Goal: Participate in discussion: Engage in conversation with other users on a specific topic

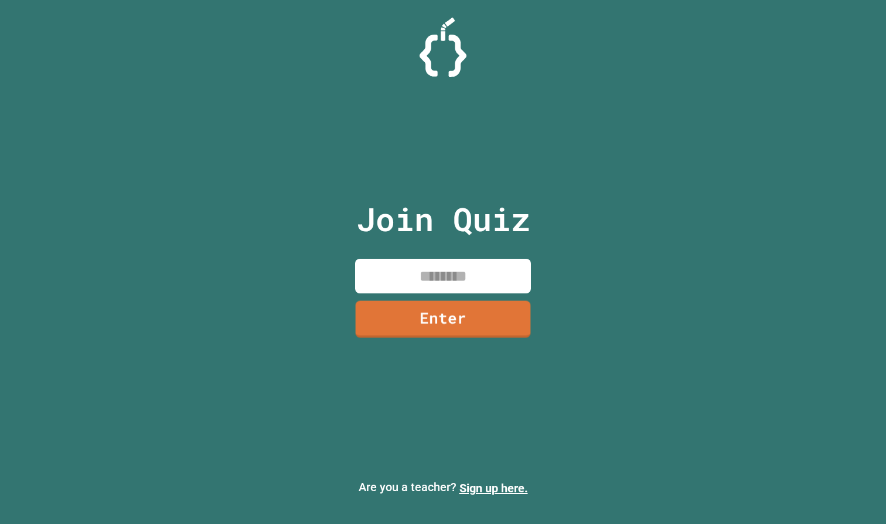
click at [477, 274] on input at bounding box center [443, 276] width 176 height 35
type input "********"
click at [461, 311] on link "Enter" at bounding box center [443, 317] width 174 height 39
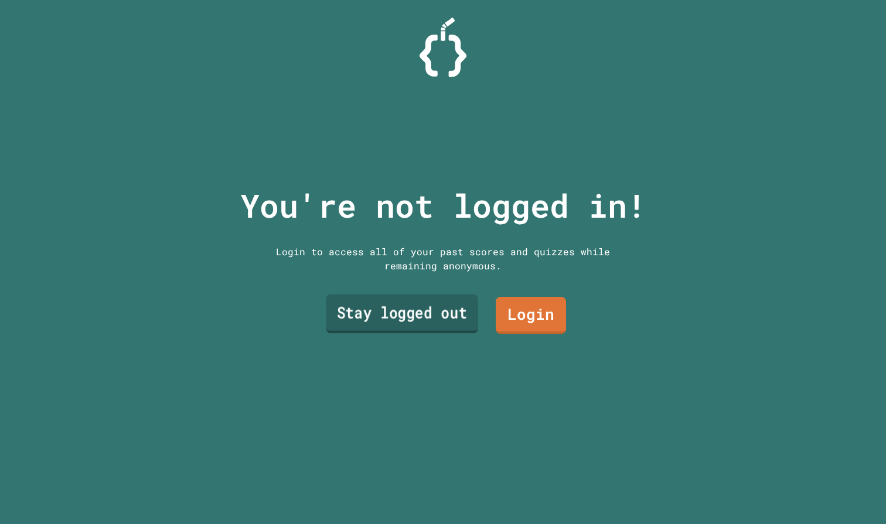
click at [407, 297] on link "Stay logged out" at bounding box center [402, 313] width 152 height 39
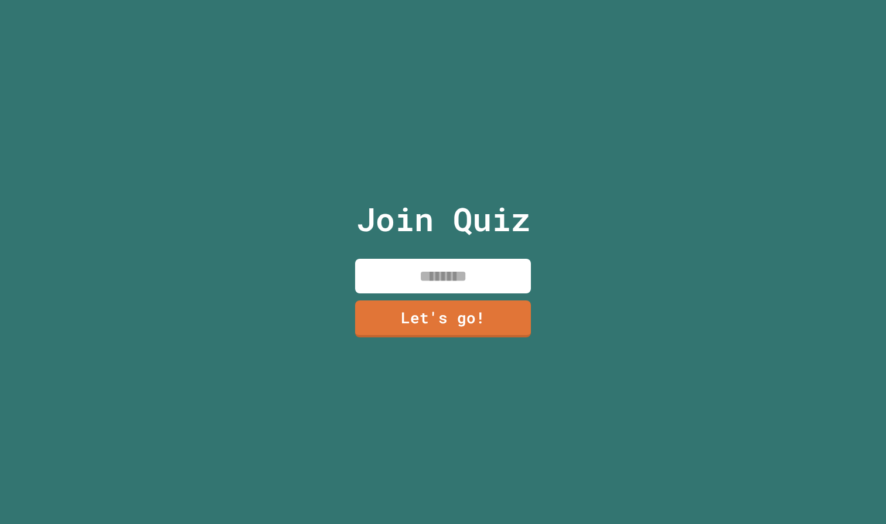
click at [463, 270] on input at bounding box center [443, 276] width 176 height 35
type input "*"
type input "*********"
click at [478, 310] on link "Let's go!" at bounding box center [443, 316] width 164 height 39
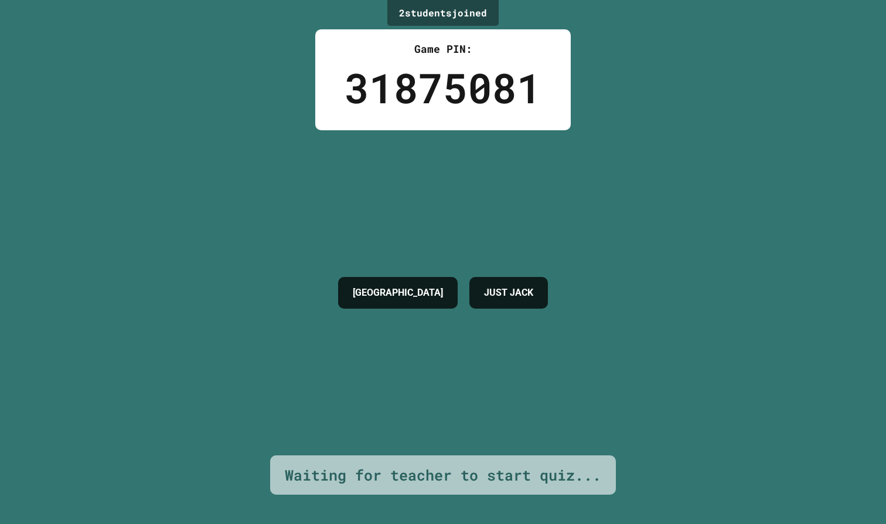
click at [478, 308] on div "JUST JACK" at bounding box center [509, 293] width 79 height 32
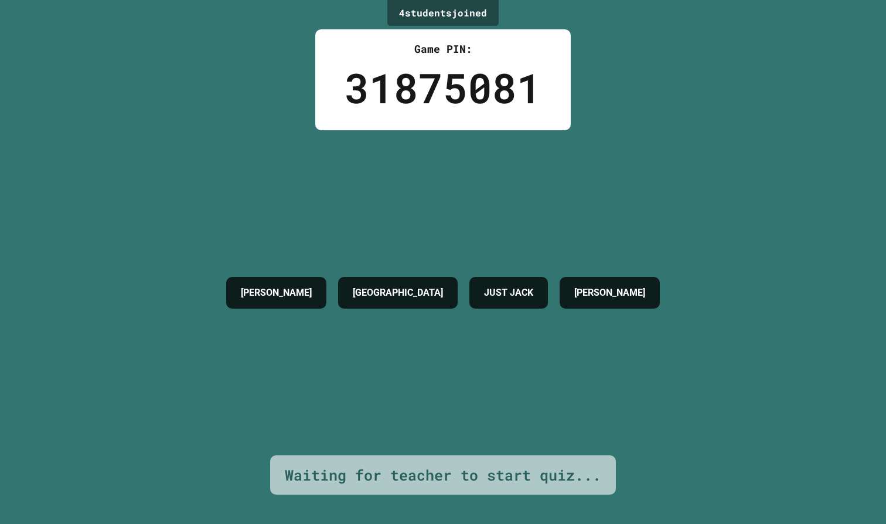
click at [455, 473] on div "Waiting for teacher to start quiz..." at bounding box center [443, 475] width 317 height 22
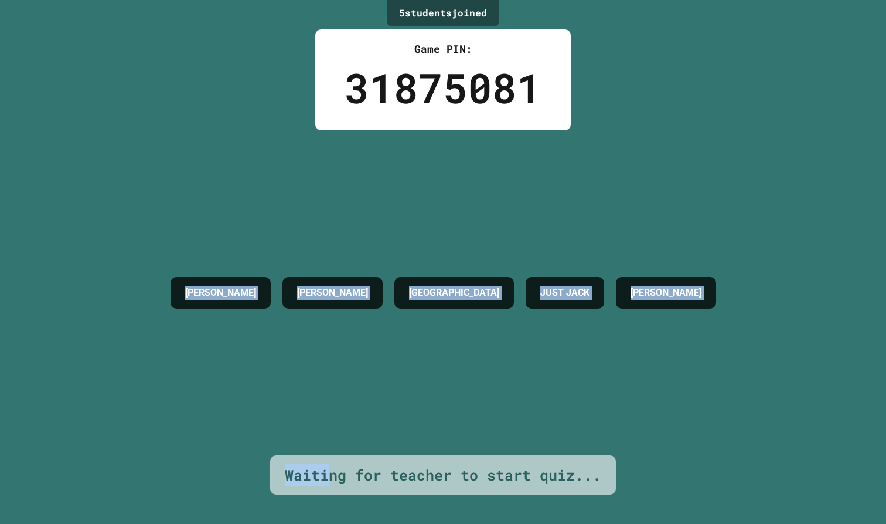
drag, startPoint x: 331, startPoint y: 472, endPoint x: 0, endPoint y: 321, distance: 363.3
click at [0, 314] on div "5 student s joined Game PIN: 31875081 [PERSON_NAME] JUST [PERSON_NAME] Waiting …" at bounding box center [443, 262] width 886 height 524
click at [0, 321] on div "5 student s joined Game PIN: 31875081 [PERSON_NAME] JUST [PERSON_NAME] Waiting …" at bounding box center [443, 262] width 886 height 524
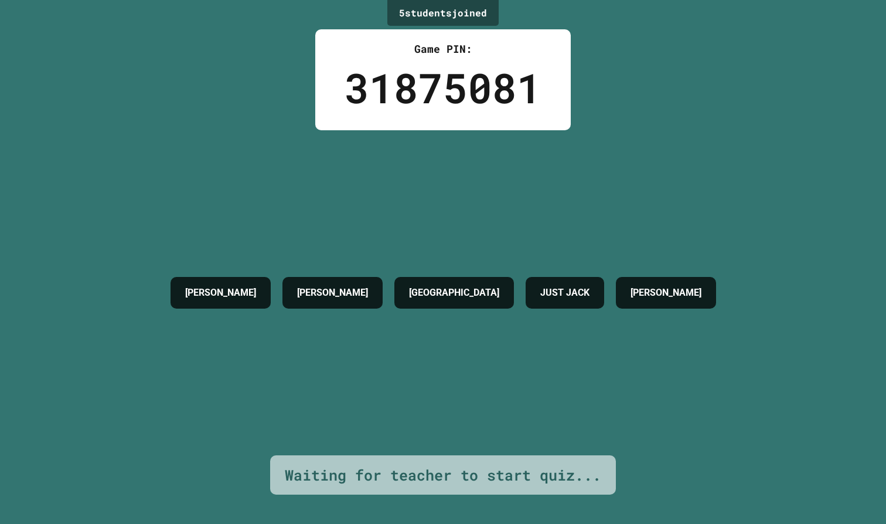
drag, startPoint x: 0, startPoint y: 321, endPoint x: 4, endPoint y: 327, distance: 7.2
click at [4, 327] on div "5 student s joined Game PIN: 31875081 [PERSON_NAME] JUST [PERSON_NAME] Waiting …" at bounding box center [443, 262] width 886 height 524
click at [531, 391] on div "[PERSON_NAME] JUST [PERSON_NAME]" at bounding box center [444, 292] width 558 height 325
drag, startPoint x: 531, startPoint y: 391, endPoint x: 502, endPoint y: 407, distance: 33.6
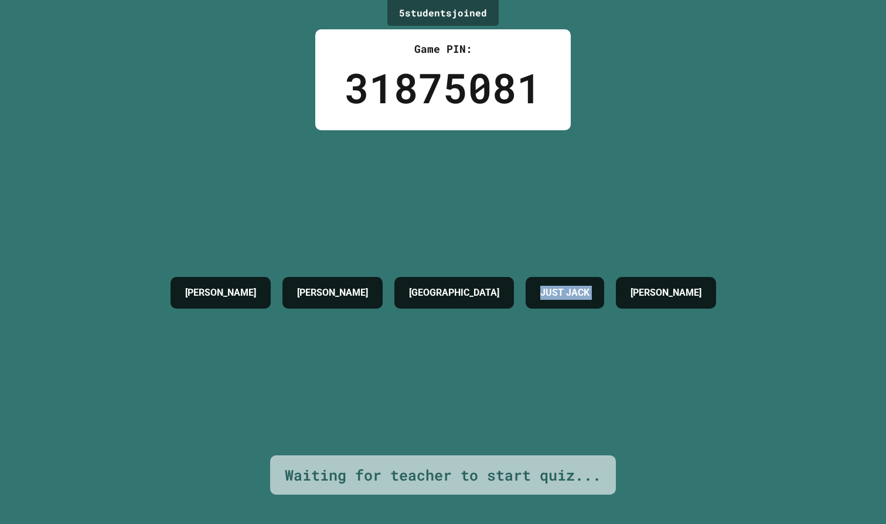
click at [504, 406] on div "[PERSON_NAME] JUST [PERSON_NAME]" at bounding box center [444, 292] width 558 height 325
click at [521, 402] on div "[PERSON_NAME] JUST [PERSON_NAME]" at bounding box center [444, 292] width 558 height 325
click at [521, 403] on div "[PERSON_NAME] JUST [PERSON_NAME]" at bounding box center [444, 292] width 558 height 325
click at [521, 404] on div "[PERSON_NAME] JUST [PERSON_NAME]" at bounding box center [444, 292] width 558 height 325
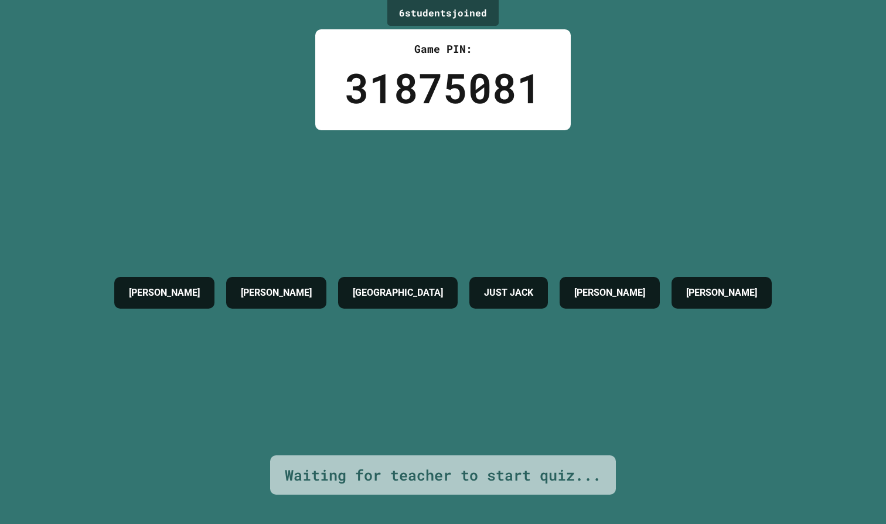
click at [511, 436] on div "[PERSON_NAME] JUST [PERSON_NAME] [PERSON_NAME]" at bounding box center [442, 292] width 669 height 325
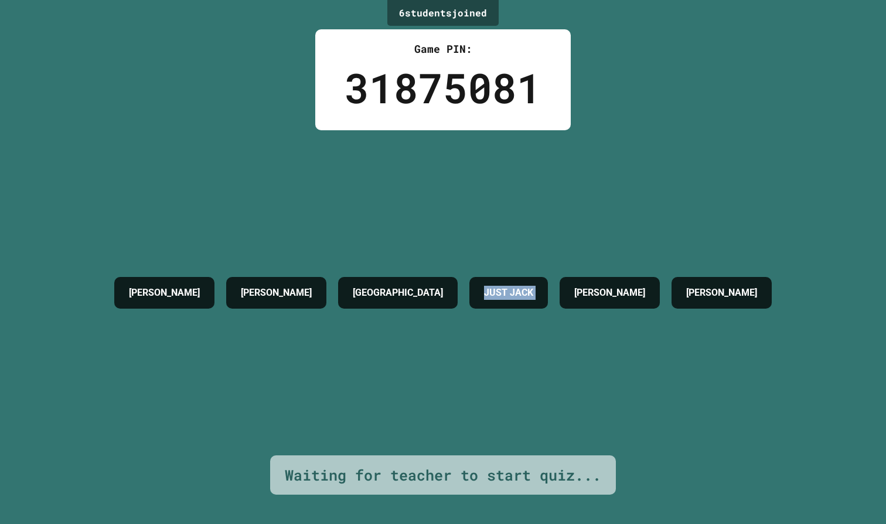
click at [511, 436] on div "[PERSON_NAME] JUST [PERSON_NAME] [PERSON_NAME]" at bounding box center [442, 292] width 669 height 325
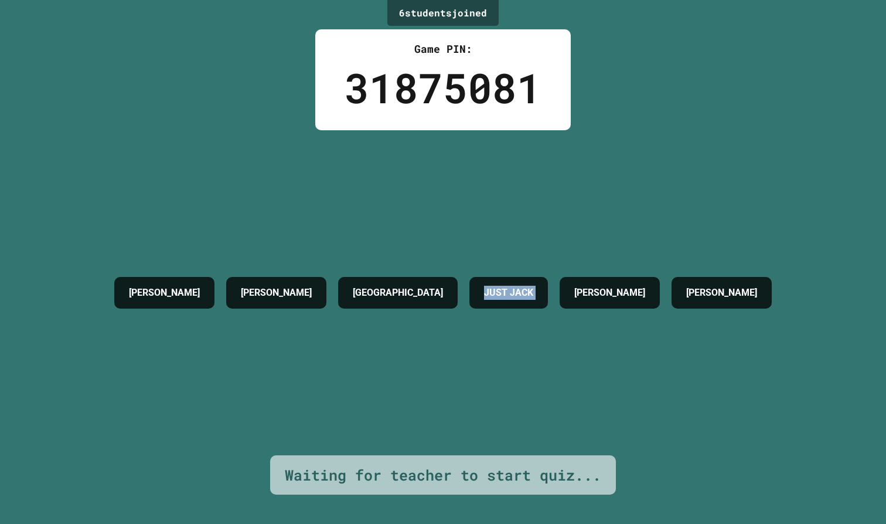
drag, startPoint x: 511, startPoint y: 436, endPoint x: 511, endPoint y: 418, distance: 17.6
click at [511, 424] on div "[PERSON_NAME] JUST [PERSON_NAME] [PERSON_NAME]" at bounding box center [442, 292] width 669 height 325
click at [511, 410] on div "[PERSON_NAME] JUST [PERSON_NAME] [PERSON_NAME]" at bounding box center [442, 292] width 669 height 325
click at [485, 271] on div "[PERSON_NAME] JUST [PERSON_NAME] [PERSON_NAME]" at bounding box center [442, 292] width 669 height 43
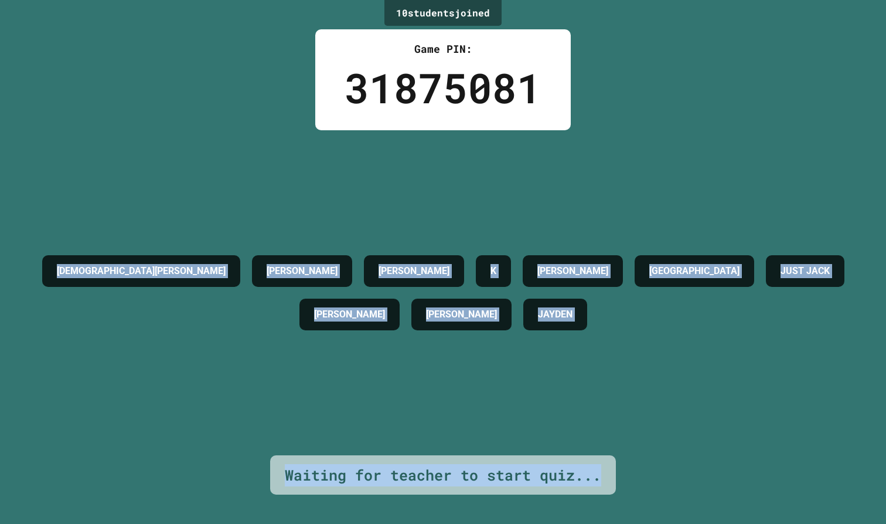
drag, startPoint x: 80, startPoint y: 269, endPoint x: 620, endPoint y: 504, distance: 588.9
click at [620, 504] on div "10 student s joined Game PIN: 31875081 [PERSON_NAME] K [PERSON_NAME] [PERSON_NA…" at bounding box center [443, 262] width 886 height 524
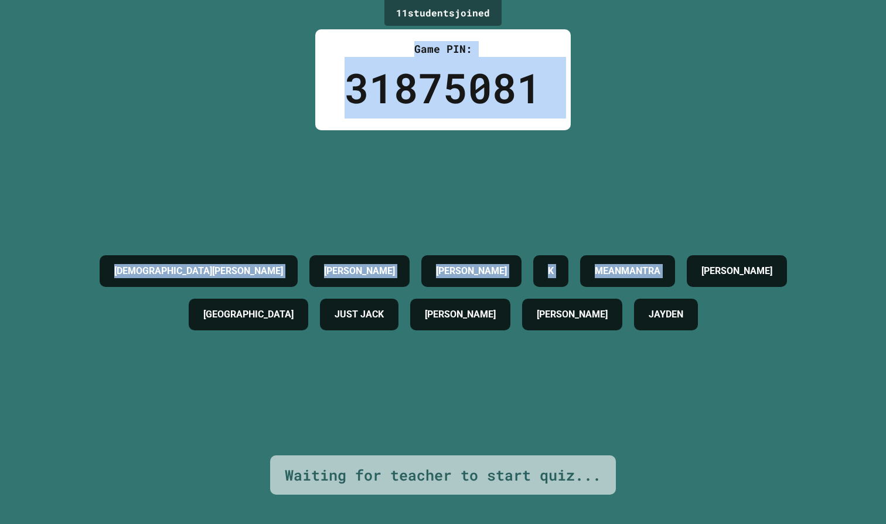
drag, startPoint x: 369, startPoint y: 9, endPoint x: 625, endPoint y: 239, distance: 344.5
click at [625, 239] on div "11 student s joined Game PIN: 31875081 [PERSON_NAME] K [PERSON_NAME] MEANMANTRA…" at bounding box center [443, 262] width 886 height 524
drag, startPoint x: 395, startPoint y: 12, endPoint x: 657, endPoint y: 284, distance: 378.5
click at [657, 284] on div "11 student s joined Game PIN: 31875081 [PERSON_NAME] K [PERSON_NAME] MEANMANTRA…" at bounding box center [443, 262] width 886 height 524
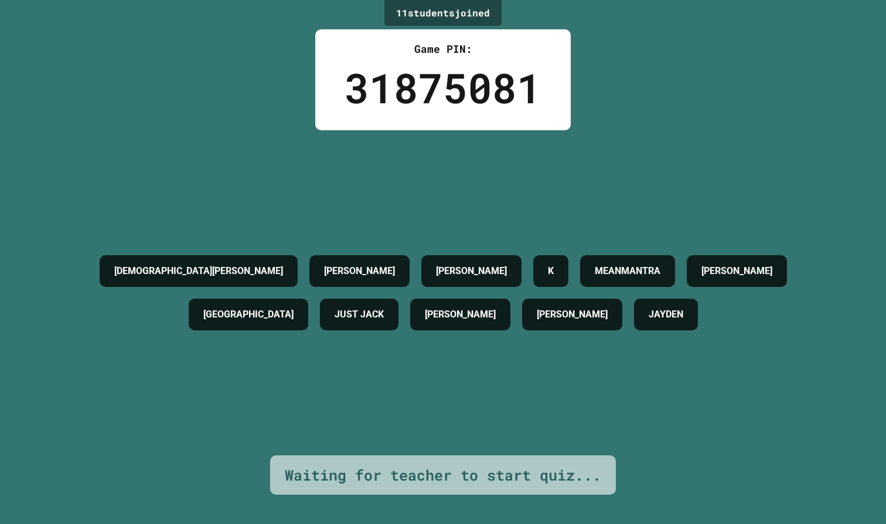
click at [385, 11] on div "11 student s joined" at bounding box center [443, 13] width 117 height 26
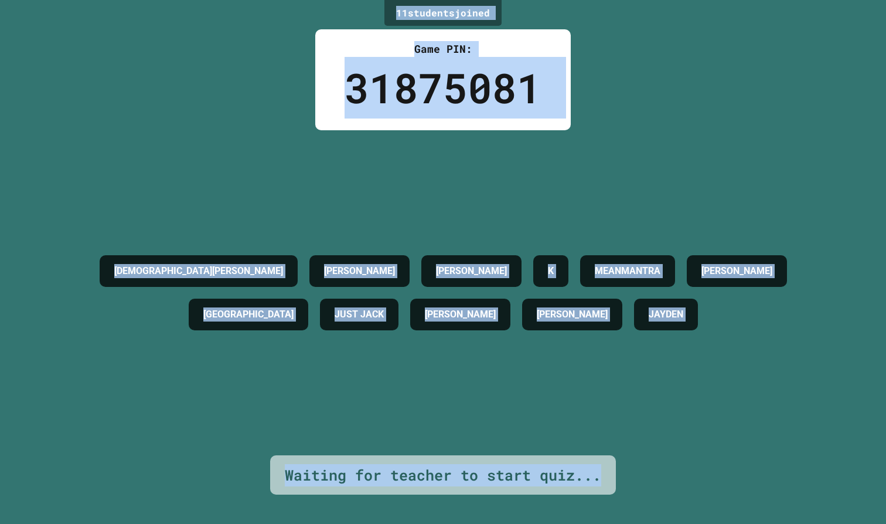
drag, startPoint x: 383, startPoint y: 11, endPoint x: 607, endPoint y: 499, distance: 536.4
click at [607, 499] on div "11 student s joined Game PIN: 31875081 [PERSON_NAME] K [PERSON_NAME] MEANMANTRA…" at bounding box center [443, 262] width 886 height 524
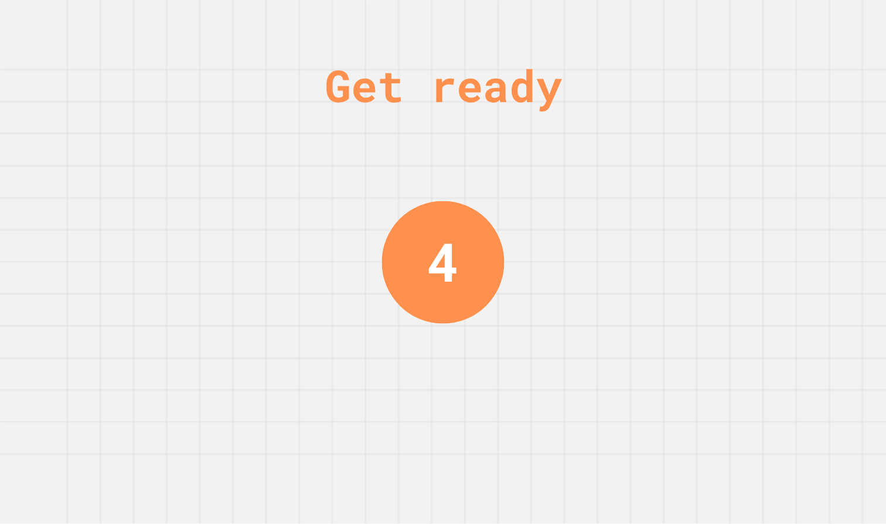
click at [684, 381] on div "Get ready 4" at bounding box center [443, 262] width 886 height 524
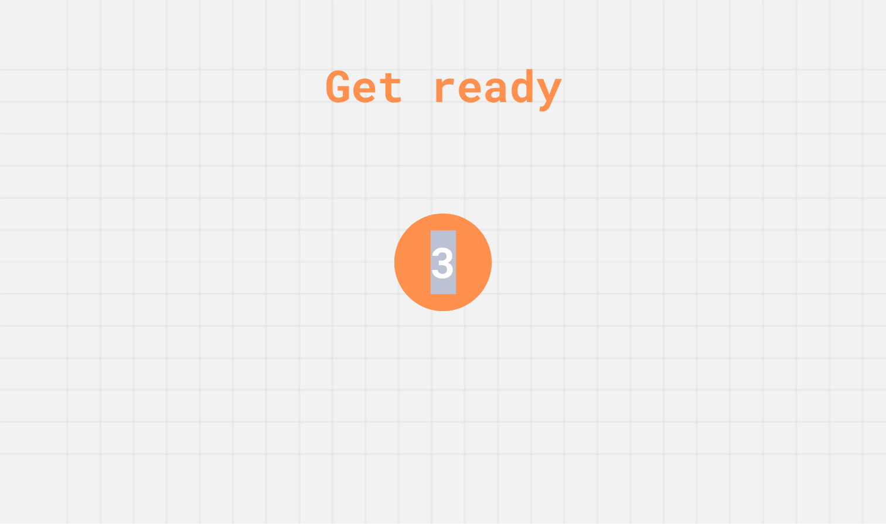
drag, startPoint x: 402, startPoint y: 220, endPoint x: 478, endPoint y: 274, distance: 93.8
click at [478, 274] on div "Get ready 3" at bounding box center [443, 262] width 88 height 524
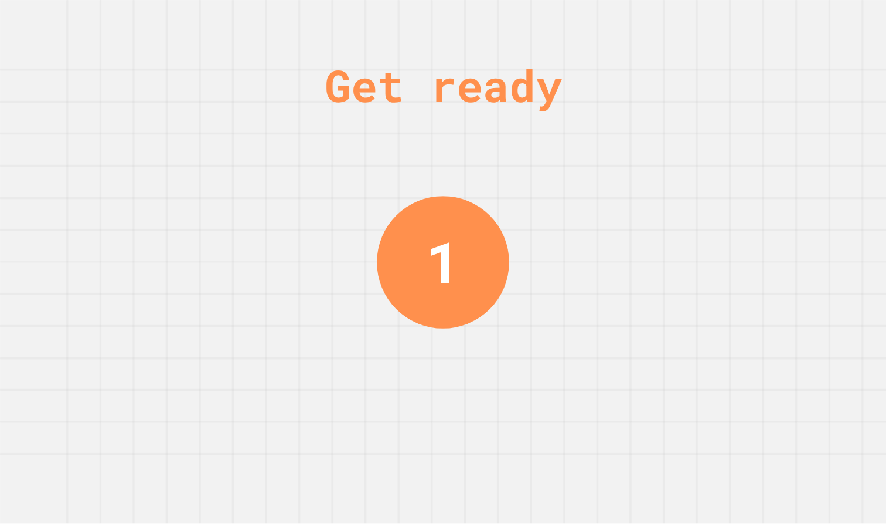
drag, startPoint x: 194, startPoint y: 180, endPoint x: 739, endPoint y: 346, distance: 569.3
click at [739, 346] on div "Get ready 1" at bounding box center [443, 262] width 886 height 524
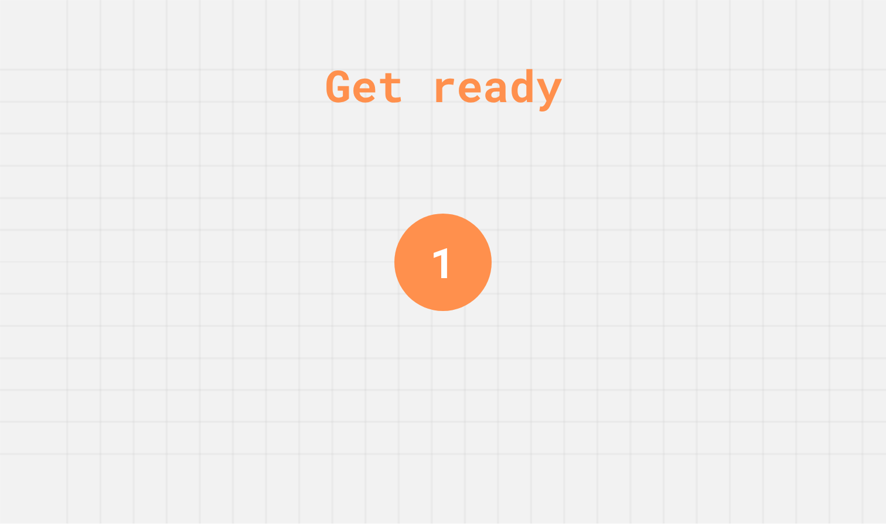
click at [739, 346] on div "Get ready 1" at bounding box center [443, 262] width 886 height 524
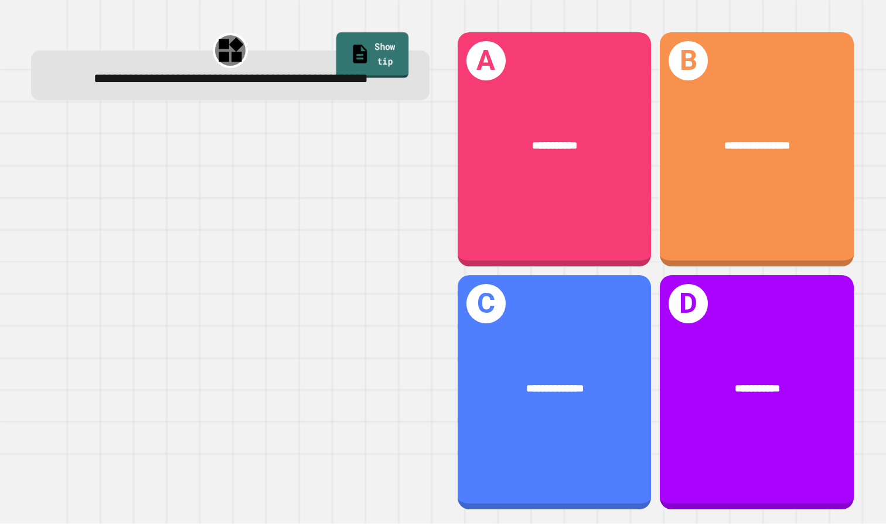
click at [380, 43] on link "Show tip" at bounding box center [372, 54] width 72 height 45
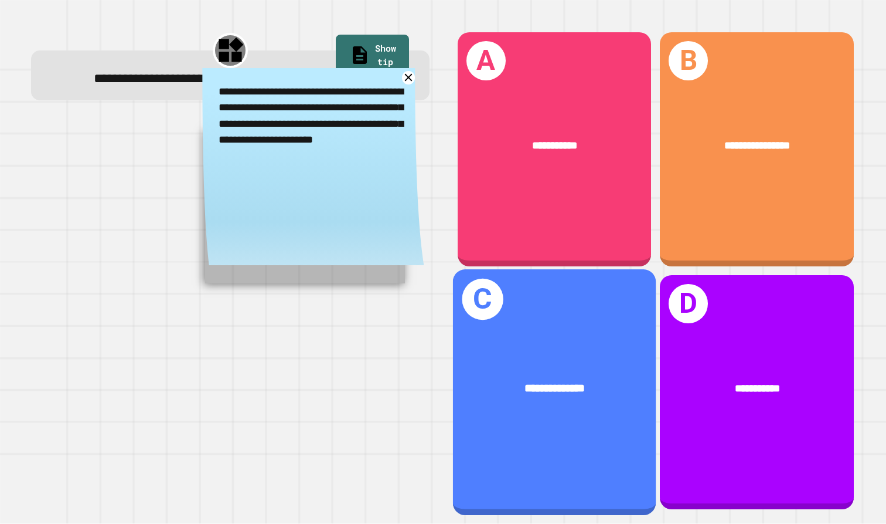
click at [534, 341] on div "**********" at bounding box center [554, 392] width 203 height 246
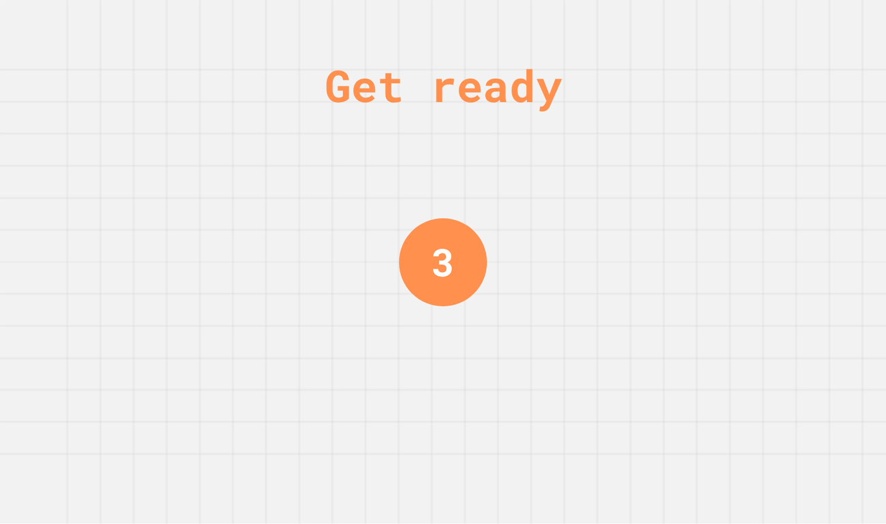
click at [468, 273] on div "3" at bounding box center [443, 261] width 88 height 88
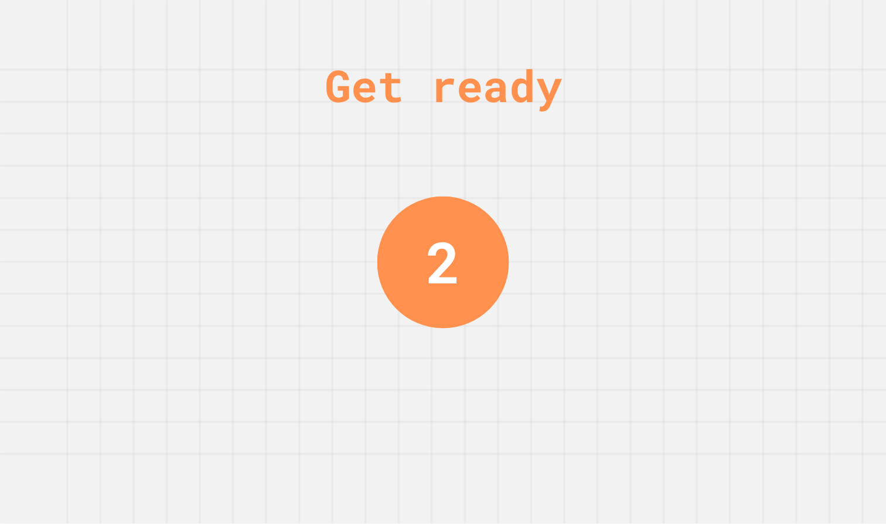
click at [468, 273] on div "2" at bounding box center [444, 262] width 132 height 132
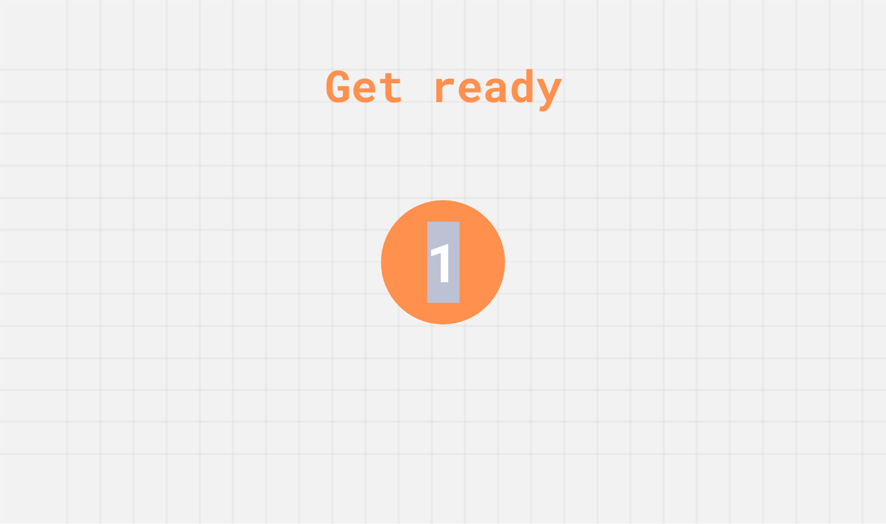
click at [507, 271] on div "Get ready 1" at bounding box center [443, 262] width 886 height 524
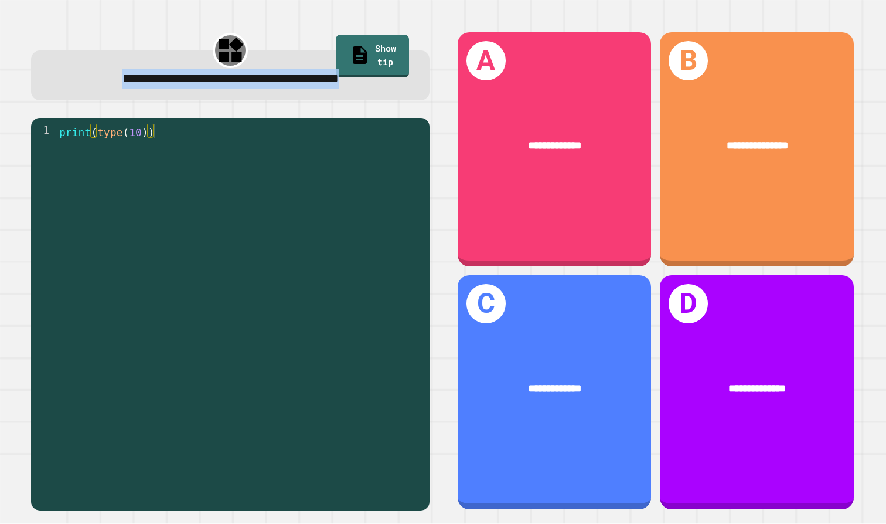
click at [70, 110] on div "**********" at bounding box center [231, 271] width 426 height 506
click at [72, 110] on div "**********" at bounding box center [231, 271] width 426 height 506
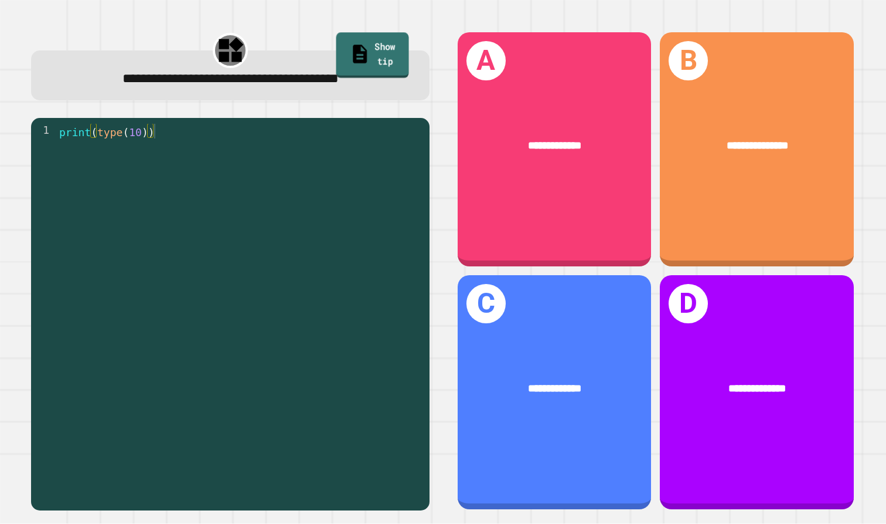
click at [355, 41] on link "Show tip" at bounding box center [372, 54] width 73 height 45
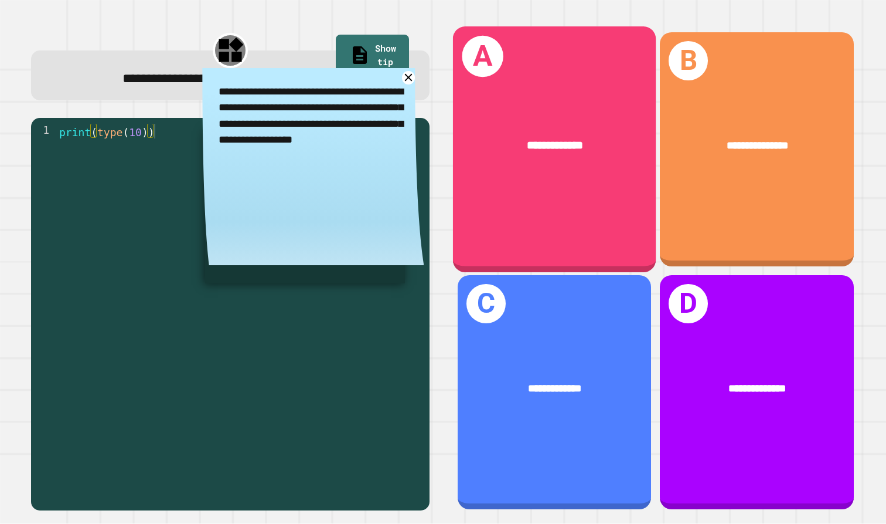
click at [625, 181] on div "**********" at bounding box center [554, 149] width 203 height 246
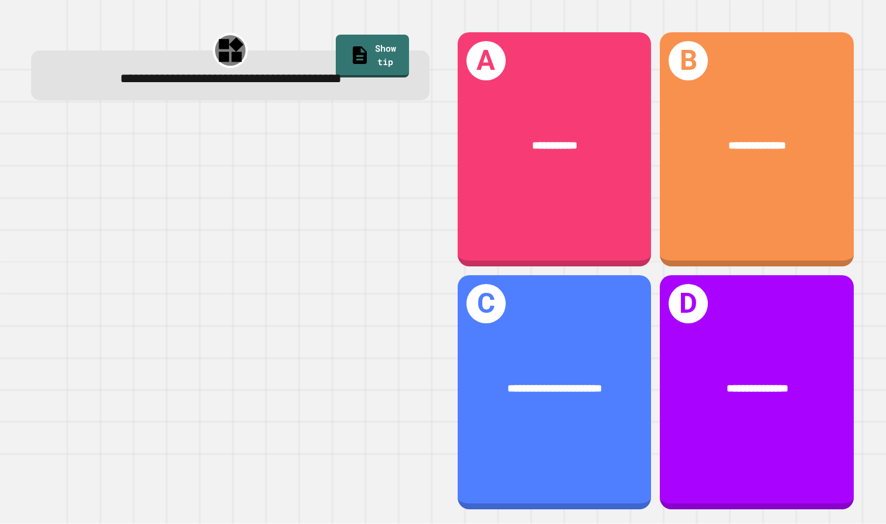
drag, startPoint x: 232, startPoint y: 200, endPoint x: 224, endPoint y: 200, distance: 7.6
click at [224, 200] on div at bounding box center [230, 314] width 399 height 392
click at [362, 47] on link "Show tip" at bounding box center [372, 55] width 74 height 45
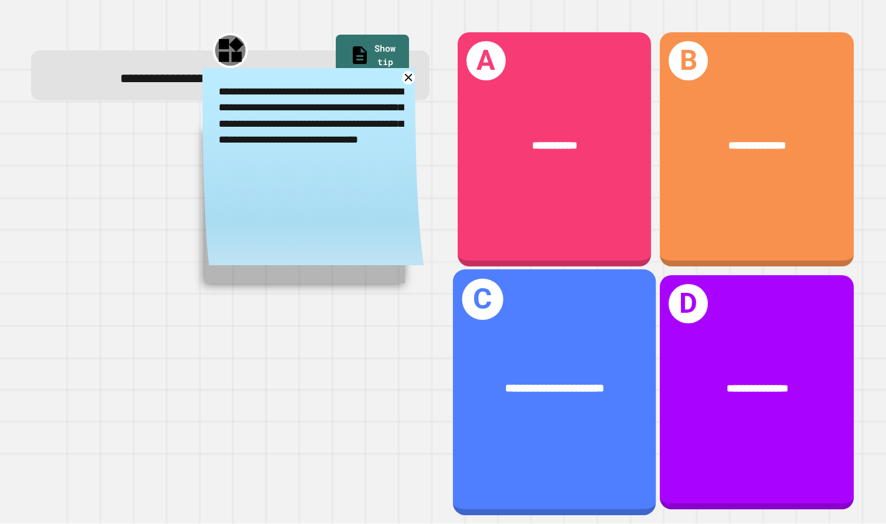
click at [601, 378] on div "**********" at bounding box center [554, 389] width 203 height 63
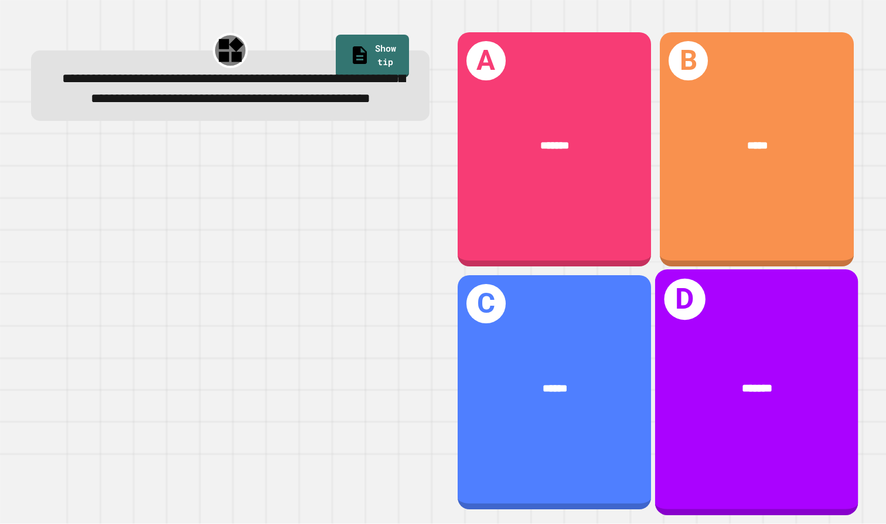
click at [711, 342] on div "D *******" at bounding box center [756, 392] width 203 height 246
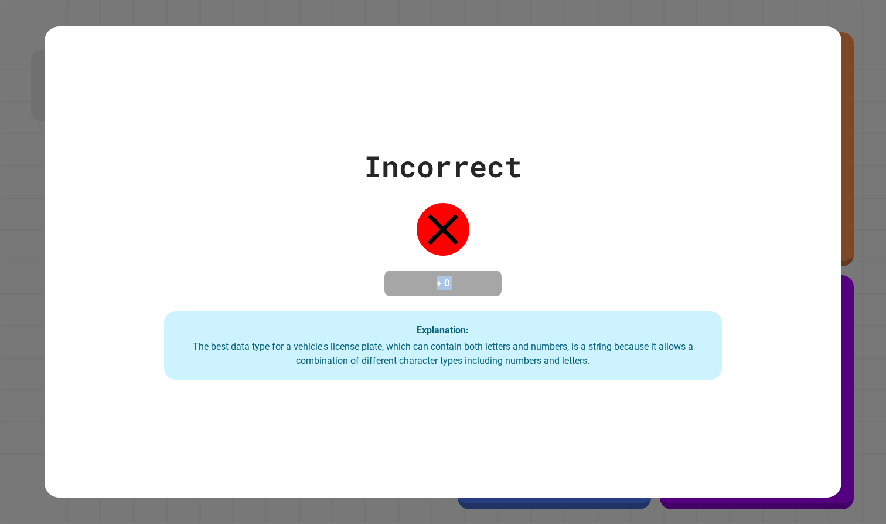
drag, startPoint x: 478, startPoint y: 229, endPoint x: 812, endPoint y: 283, distance: 338.5
click at [812, 285] on div "Incorrect + 0 Explanation: The best data type for a vehicle's license plate, wh…" at bounding box center [444, 262] width 798 height 236
click at [812, 275] on div "Incorrect + 0 Explanation: The best data type for a vehicle's license plate, wh…" at bounding box center [444, 262] width 798 height 236
drag, startPoint x: 467, startPoint y: 118, endPoint x: 479, endPoint y: 171, distance: 54.2
click at [479, 171] on div "Incorrect + 0 Explanation: The best data type for a vehicle's license plate, wh…" at bounding box center [444, 261] width 798 height 471
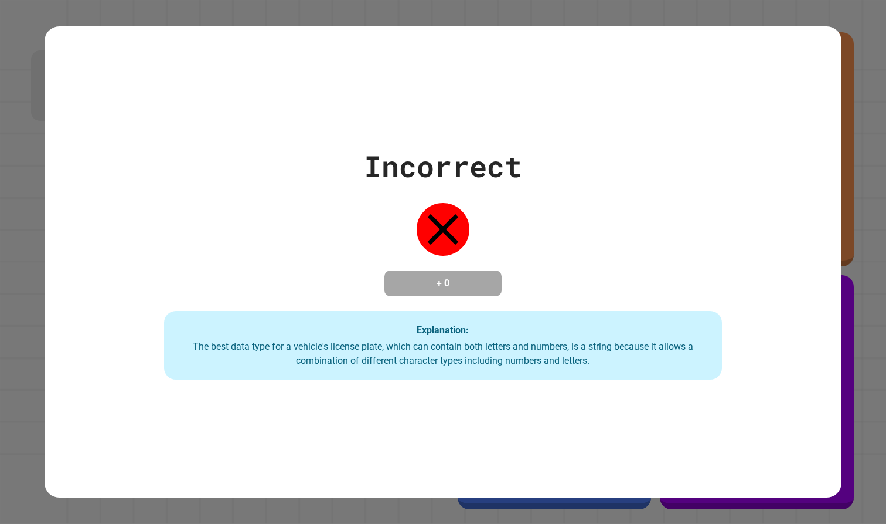
click at [580, 378] on div "Explanation: The best data type for a vehicle's license plate, which can contai…" at bounding box center [443, 345] width 559 height 69
click at [368, 15] on div "Incorrect + 0 Explanation: The best data type for a vehicle's license plate, wh…" at bounding box center [443, 262] width 886 height 524
drag, startPoint x: 433, startPoint y: 202, endPoint x: 441, endPoint y: 234, distance: 33.3
click at [441, 234] on icon at bounding box center [443, 229] width 53 height 53
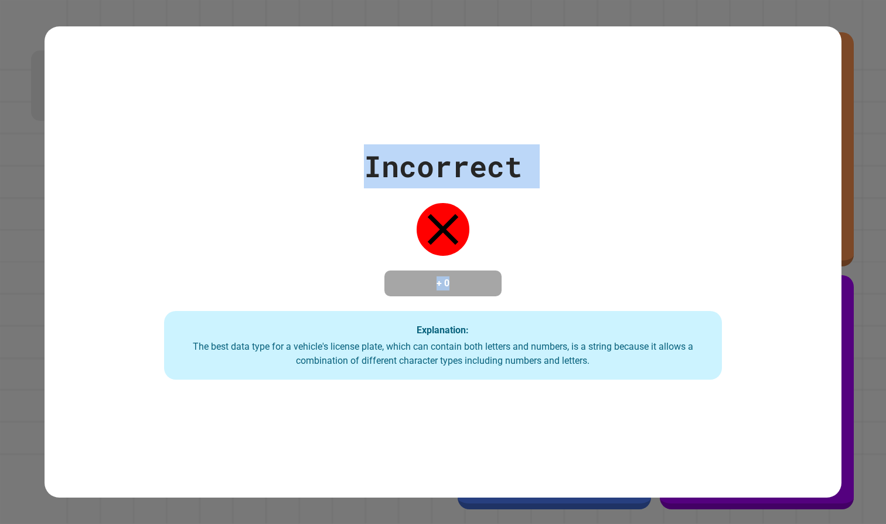
drag, startPoint x: 286, startPoint y: 9, endPoint x: 498, endPoint y: 278, distance: 342.7
click at [498, 278] on div "Incorrect + 0 Explanation: The best data type for a vehicle's license plate, wh…" at bounding box center [443, 262] width 886 height 524
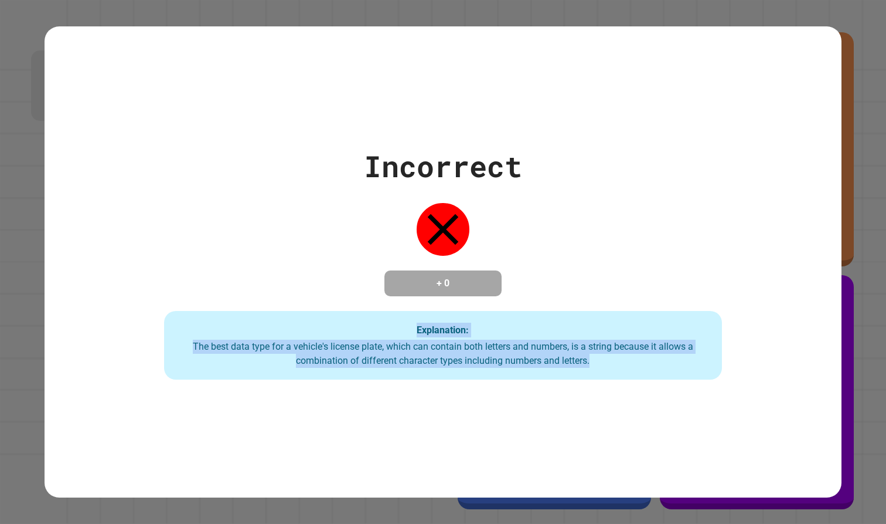
drag, startPoint x: 498, startPoint y: 278, endPoint x: 597, endPoint y: 387, distance: 147.3
click at [597, 387] on div "Incorrect + 0 Explanation: The best data type for a vehicle's license plate, wh…" at bounding box center [444, 261] width 798 height 471
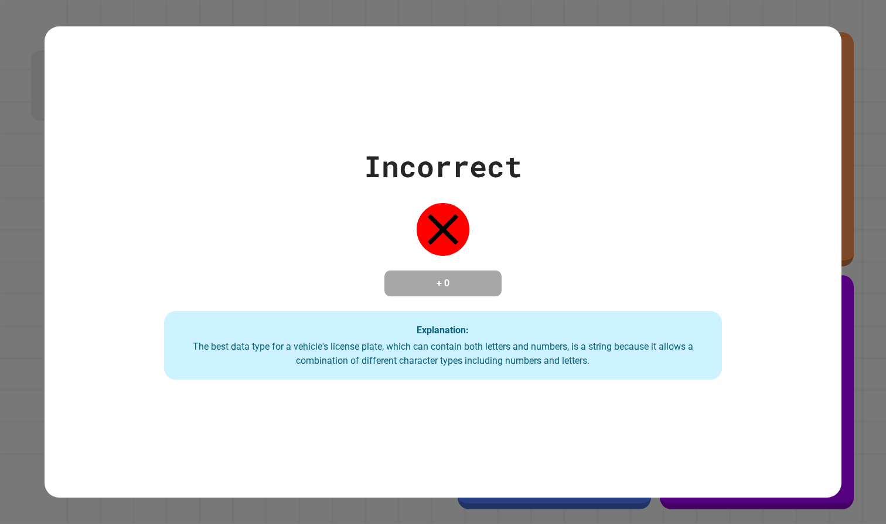
click at [665, 434] on div "Incorrect + 0 Explanation: The best data type for a vehicle's license plate, wh…" at bounding box center [444, 261] width 798 height 471
drag, startPoint x: 541, startPoint y: 209, endPoint x: 339, endPoint y: 150, distance: 210.0
click at [339, 150] on div "Incorrect + 0 Explanation: The best data type for a vehicle's license plate, wh…" at bounding box center [444, 262] width 798 height 236
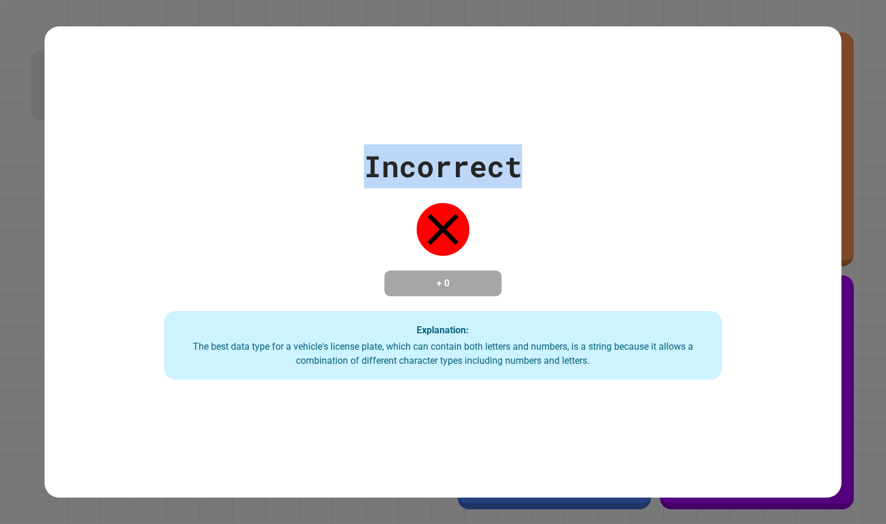
click at [434, 240] on icon at bounding box center [443, 229] width 53 height 53
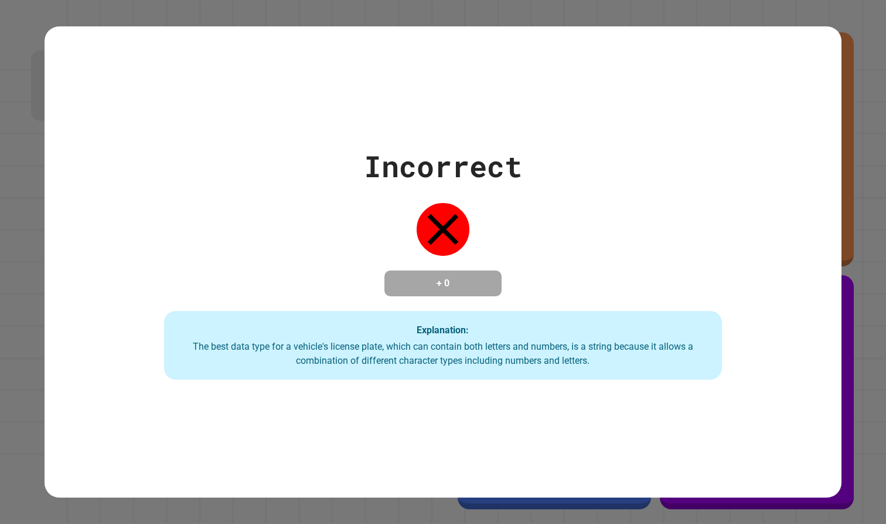
click at [190, 216] on div "Incorrect + 0 Explanation: The best data type for a vehicle's license plate, wh…" at bounding box center [444, 262] width 798 height 236
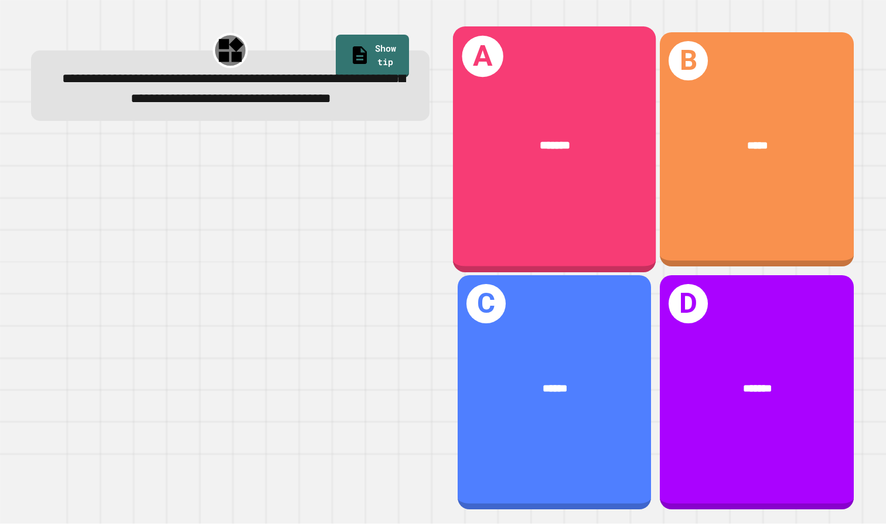
click at [541, 219] on div "A *******" at bounding box center [554, 149] width 203 height 246
click at [563, 226] on div "A *******" at bounding box center [554, 149] width 203 height 246
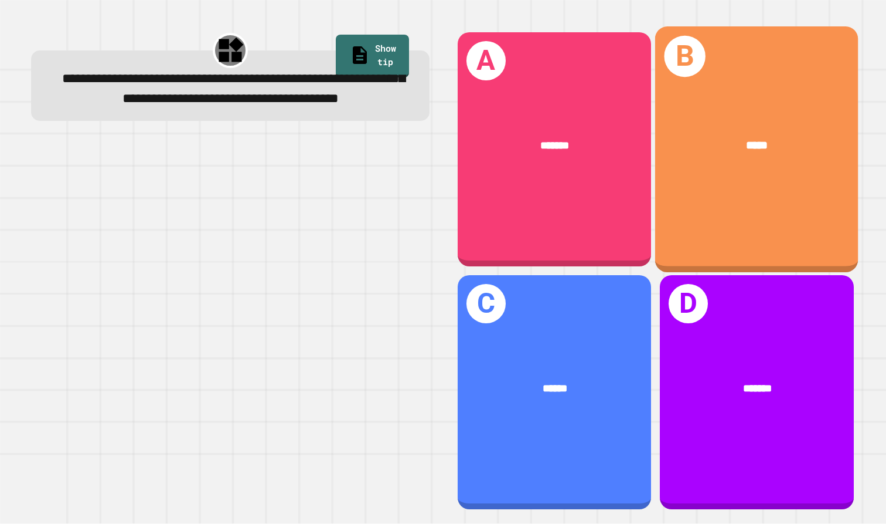
click at [689, 206] on div "B *****" at bounding box center [756, 149] width 203 height 246
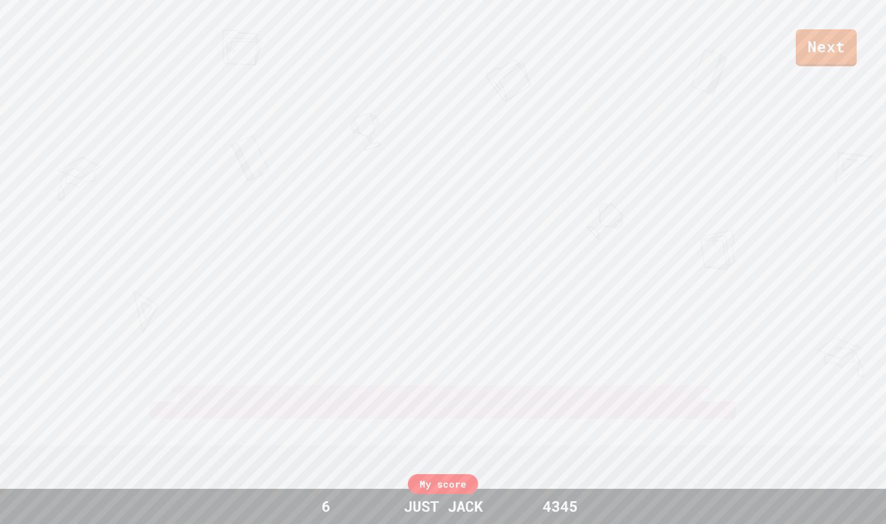
click at [481, 211] on div "Next K [PERSON_NAME] View leaderboard" at bounding box center [443, 262] width 886 height 524
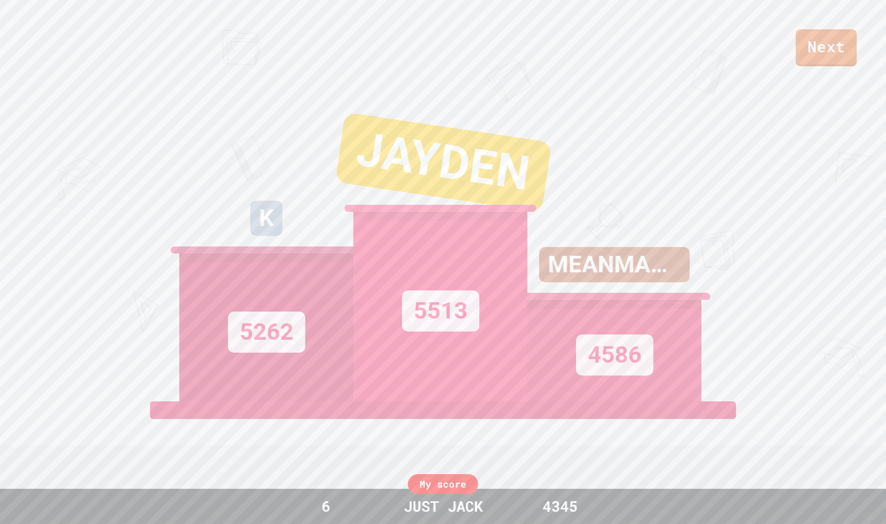
click at [399, 193] on div "JAYDEN" at bounding box center [443, 162] width 217 height 100
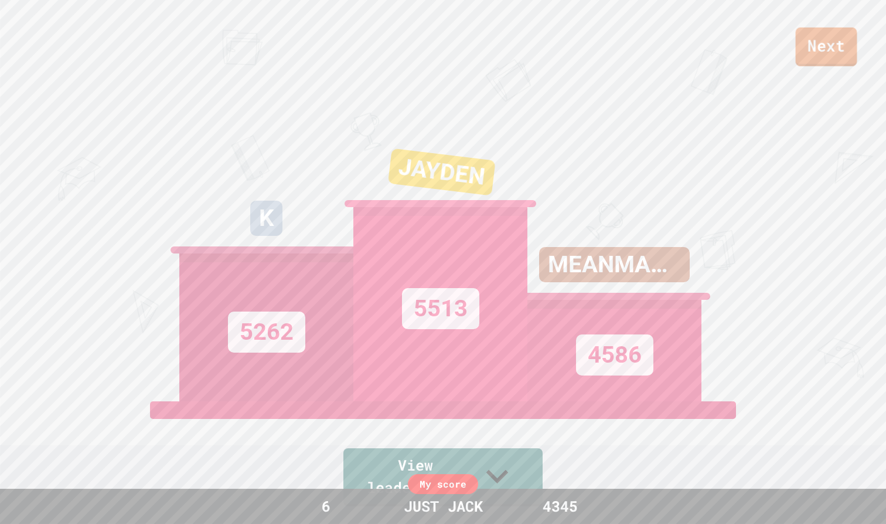
click at [830, 45] on link "Next" at bounding box center [827, 47] width 62 height 39
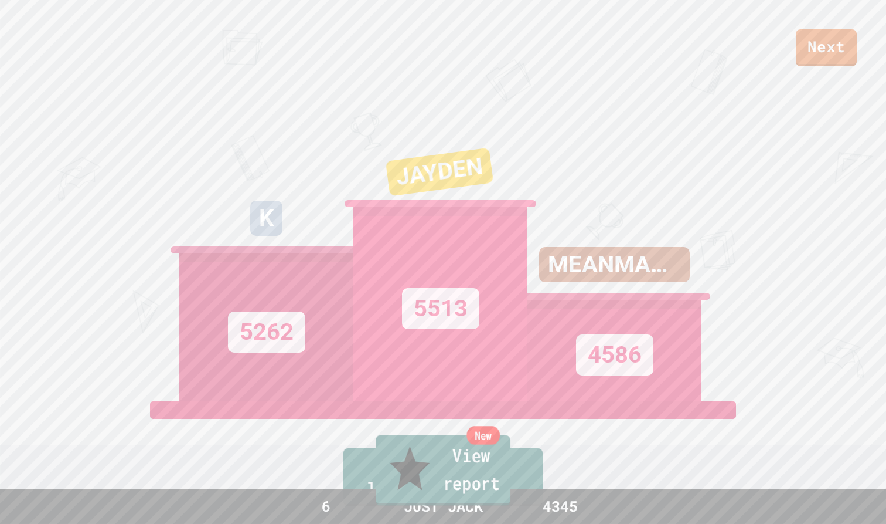
click at [492, 444] on div "New" at bounding box center [483, 435] width 33 height 19
